Goal: Task Accomplishment & Management: Complete application form

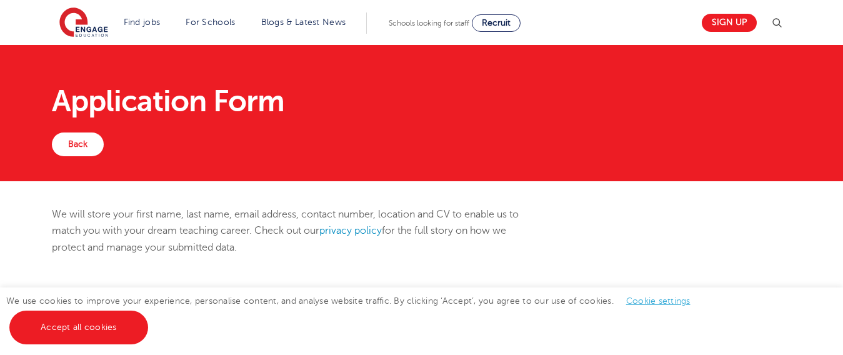
scroll to position [435, 0]
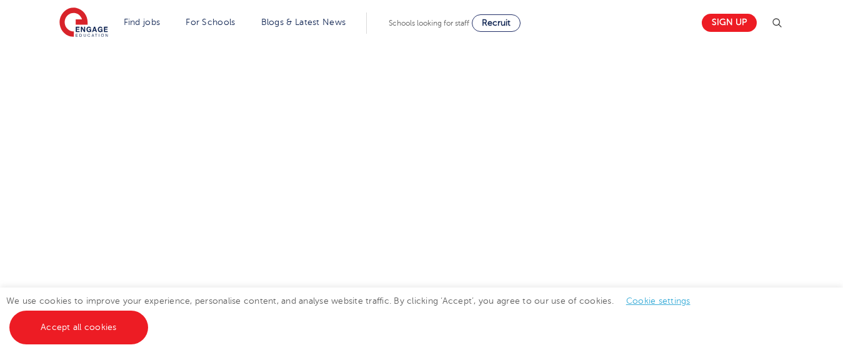
select select "UK"
select select "[GEOGRAPHIC_DATA]"
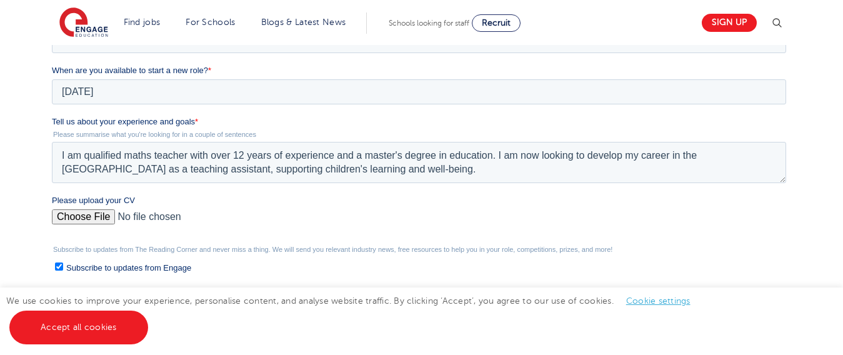
scroll to position [0, 0]
click at [89, 218] on input "Please upload your CV" at bounding box center [419, 221] width 734 height 25
click at [169, 221] on input "Please upload your CV" at bounding box center [419, 221] width 734 height 25
type input "C:\fakepath\[PERSON_NAME].pdf"
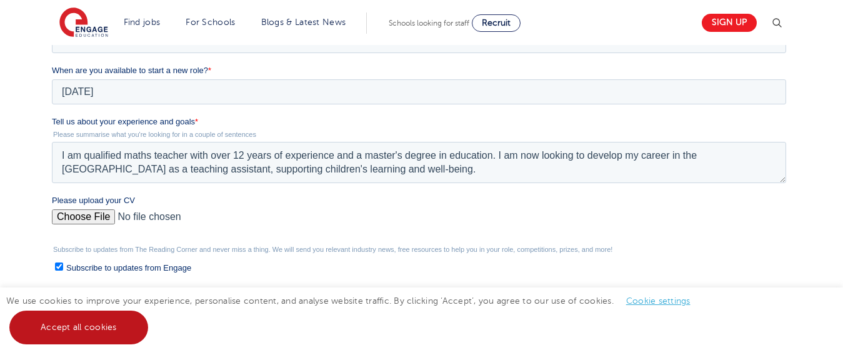
click at [76, 329] on link "Accept all cookies" at bounding box center [78, 328] width 139 height 34
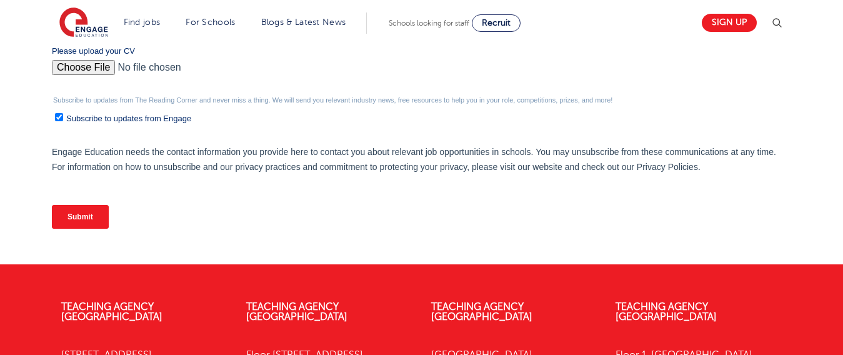
scroll to position [598, 0]
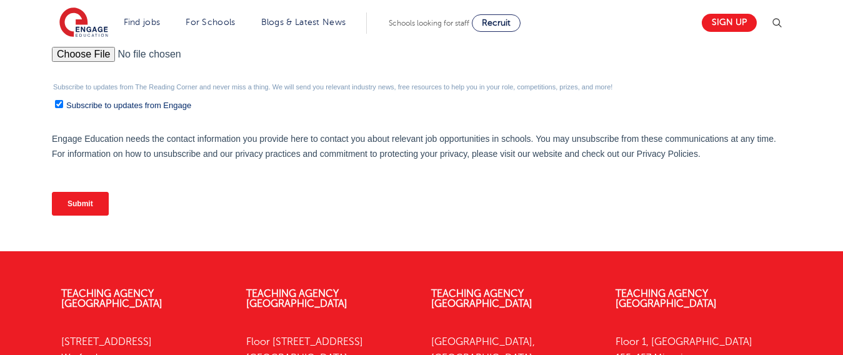
click at [75, 199] on input "Submit" at bounding box center [80, 204] width 57 height 24
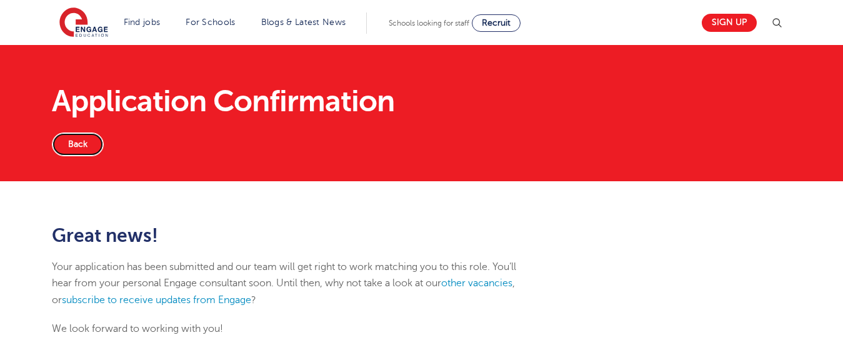
click at [83, 145] on link "Back" at bounding box center [78, 145] width 52 height 24
